Goal: Understand process/instructions

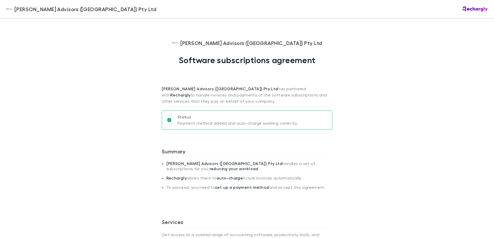
click at [75, 11] on span "[PERSON_NAME] Advisors ([GEOGRAPHIC_DATA]) Pty Ltd" at bounding box center [85, 9] width 142 height 8
drag, startPoint x: 398, startPoint y: 121, endPoint x: 430, endPoint y: 47, distance: 80.5
click at [469, 7] on img at bounding box center [475, 8] width 25 height 5
click at [227, 49] on div "[PERSON_NAME] Advisors ([GEOGRAPHIC_DATA]) Pty Ltd Software subscriptions agree…" at bounding box center [247, 71] width 171 height 65
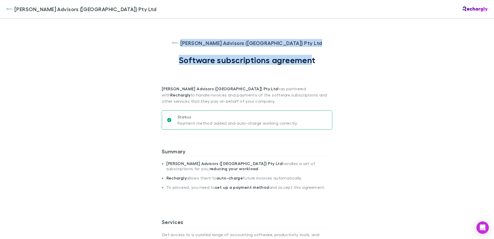
drag, startPoint x: 208, startPoint y: 39, endPoint x: 310, endPoint y: 47, distance: 102.9
click at [310, 47] on div "[PERSON_NAME] Advisors ([GEOGRAPHIC_DATA]) Pty Ltd Software subscriptions agree…" at bounding box center [247, 71] width 171 height 65
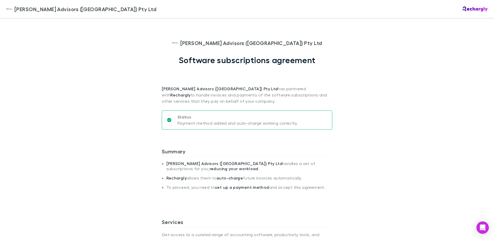
drag, startPoint x: 310, startPoint y: 47, endPoint x: 163, endPoint y: 53, distance: 147.2
click at [165, 53] on div "[PERSON_NAME] Advisors ([GEOGRAPHIC_DATA]) Pty Ltd Software subscriptions agree…" at bounding box center [247, 71] width 171 height 65
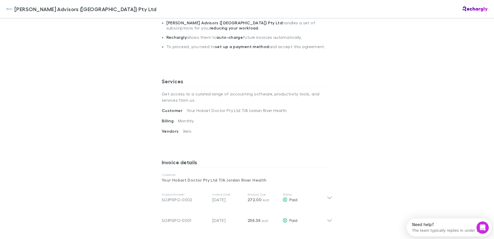
scroll to position [233, 0]
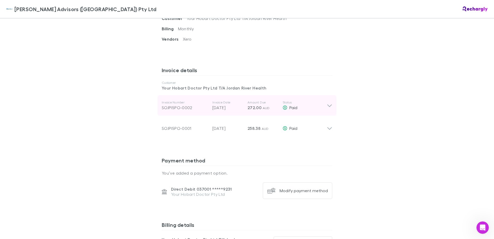
drag, startPoint x: 344, startPoint y: 67, endPoint x: 327, endPoint y: 100, distance: 36.6
click at [343, 70] on div "[PERSON_NAME] Advisors ([GEOGRAPHIC_DATA]) Pty Ltd [PERSON_NAME] Advisors ([GEO…" at bounding box center [247, 119] width 494 height 239
click at [327, 104] on icon at bounding box center [329, 105] width 5 height 6
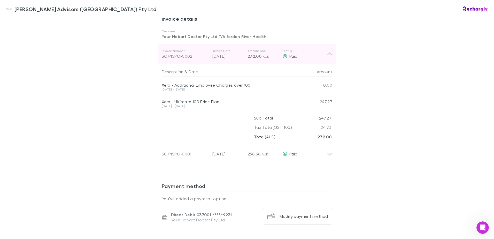
scroll to position [284, 0]
click at [329, 53] on icon at bounding box center [329, 54] width 5 height 6
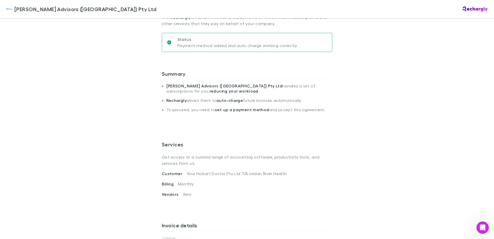
scroll to position [0, 0]
